Goal: Transaction & Acquisition: Purchase product/service

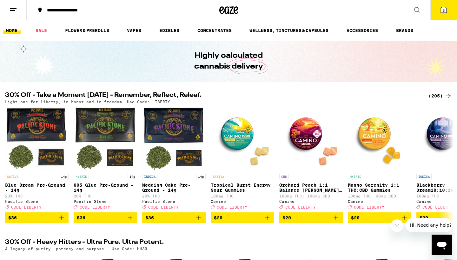
click at [441, 95] on div "(205)" at bounding box center [439, 96] width 23 height 8
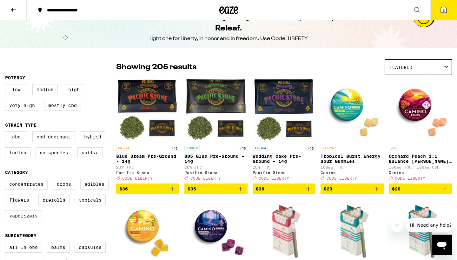
scroll to position [14, 0]
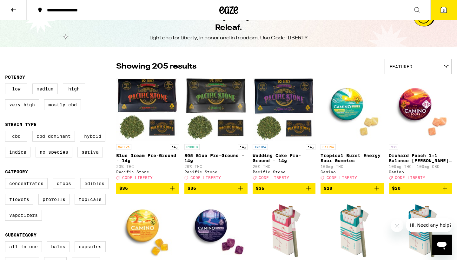
click at [91, 185] on label "Edibles" at bounding box center [94, 183] width 28 height 11
click at [7, 179] on input "Edibles" at bounding box center [6, 179] width 0 height 0
checkbox input "true"
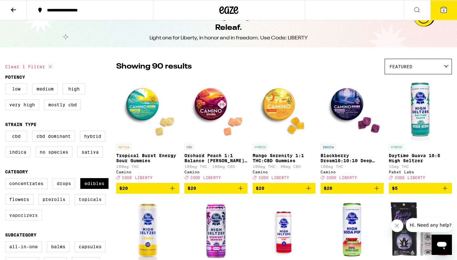
click at [23, 220] on label "Vaporizers" at bounding box center [23, 215] width 37 height 11
click at [7, 179] on input "Vaporizers" at bounding box center [6, 179] width 0 height 0
checkbox input "true"
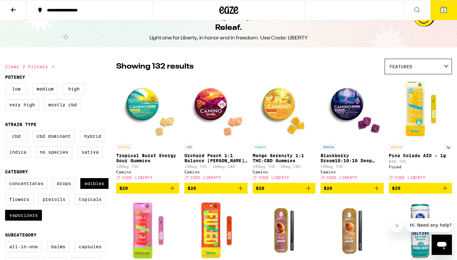
click at [434, 63] on div "Featured" at bounding box center [418, 66] width 67 height 15
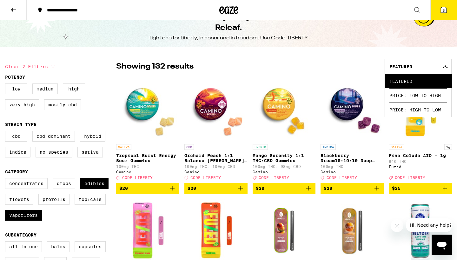
click at [443, 65] on icon at bounding box center [444, 66] width 5 height 3
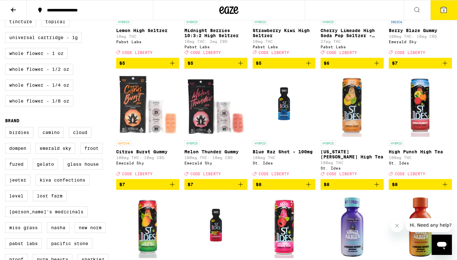
scroll to position [399, 0]
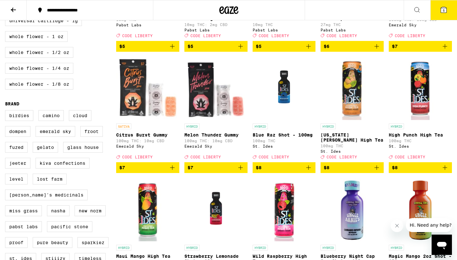
click at [309, 171] on icon "Add to bag" at bounding box center [308, 168] width 8 height 8
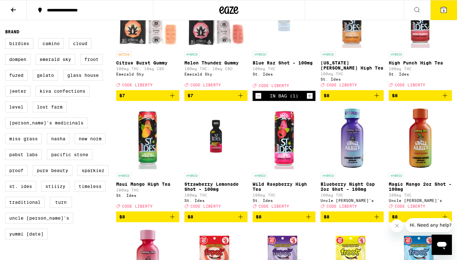
scroll to position [472, 0]
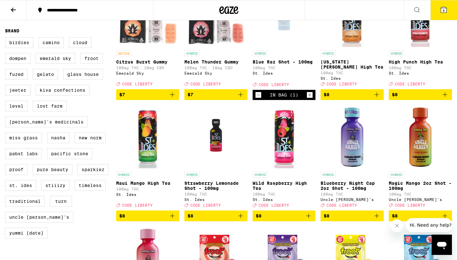
click at [240, 219] on icon "Add to bag" at bounding box center [241, 216] width 8 height 8
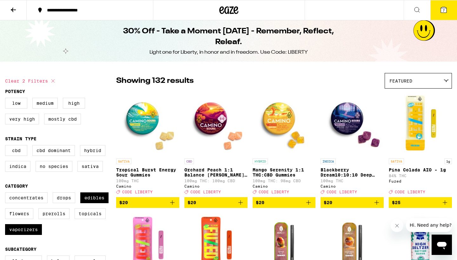
scroll to position [0, 0]
